Goal: Entertainment & Leisure: Consume media (video, audio)

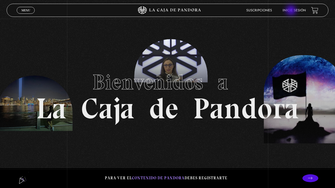
click at [291, 11] on link "Inicie sesión" at bounding box center [293, 10] width 23 height 3
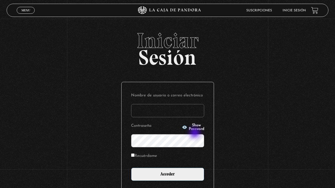
type input "geldali@gmail.com"
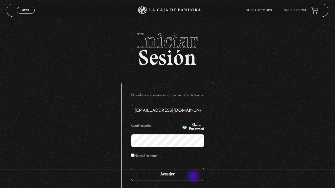
click at [194, 177] on input "Acceder" at bounding box center [167, 174] width 73 height 13
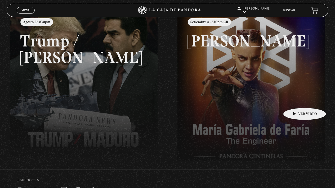
scroll to position [73, 0]
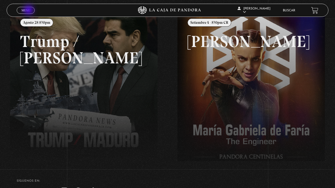
click at [29, 11] on span "Menu" at bounding box center [25, 10] width 9 height 3
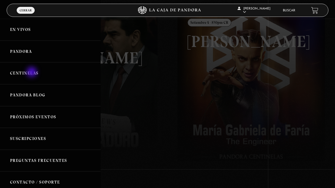
click at [32, 73] on link "Centinelas" at bounding box center [50, 73] width 101 height 22
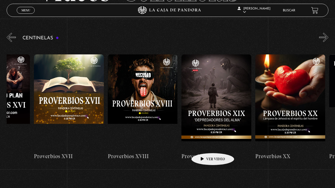
scroll to position [54, 0]
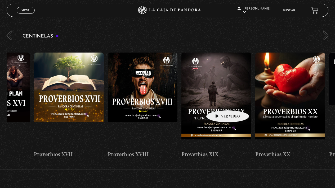
click at [219, 102] on figure at bounding box center [216, 100] width 70 height 95
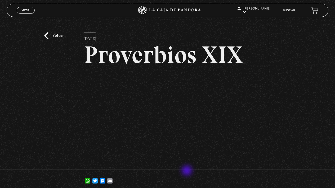
scroll to position [12, 0]
